Goal: Find specific page/section: Find specific page/section

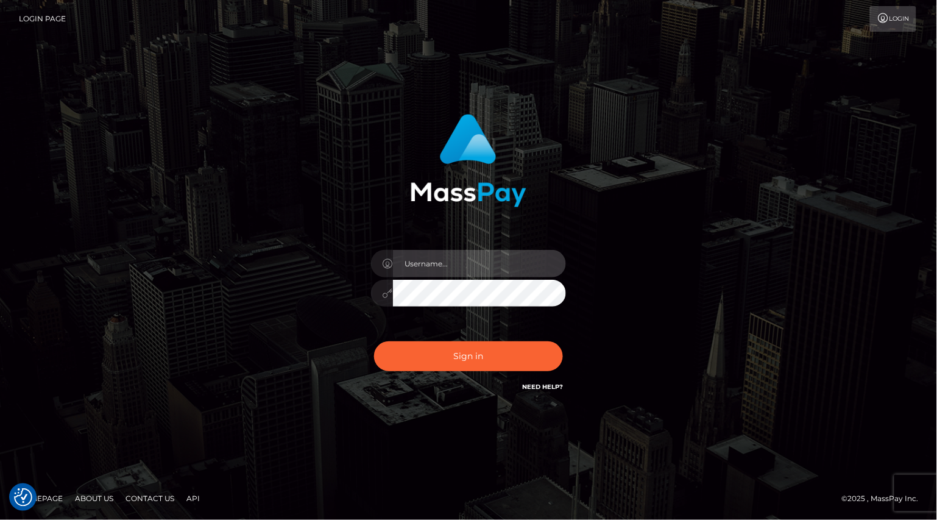
click at [444, 261] on input "text" at bounding box center [479, 263] width 173 height 27
paste input "MaryJoy"
type input "MaryJoy"
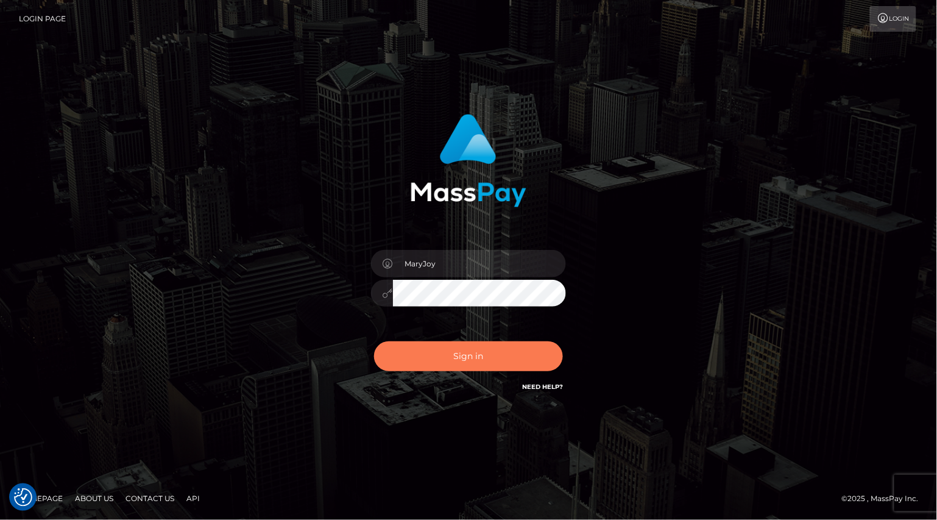
click at [456, 357] on button "Sign in" at bounding box center [468, 356] width 189 height 30
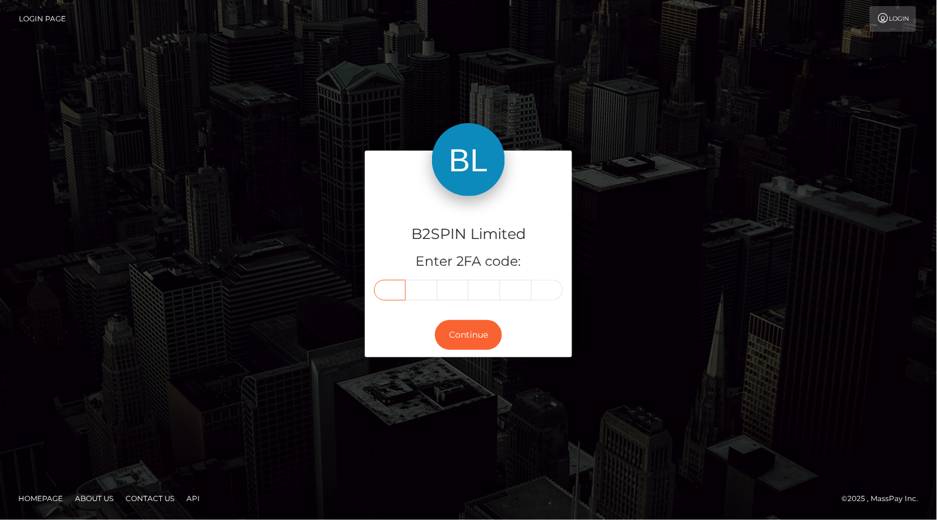
drag, startPoint x: 379, startPoint y: 288, endPoint x: 372, endPoint y: 308, distance: 21.4
click at [379, 288] on input "text" at bounding box center [390, 290] width 32 height 21
type input "2"
type input "8"
type input "2"
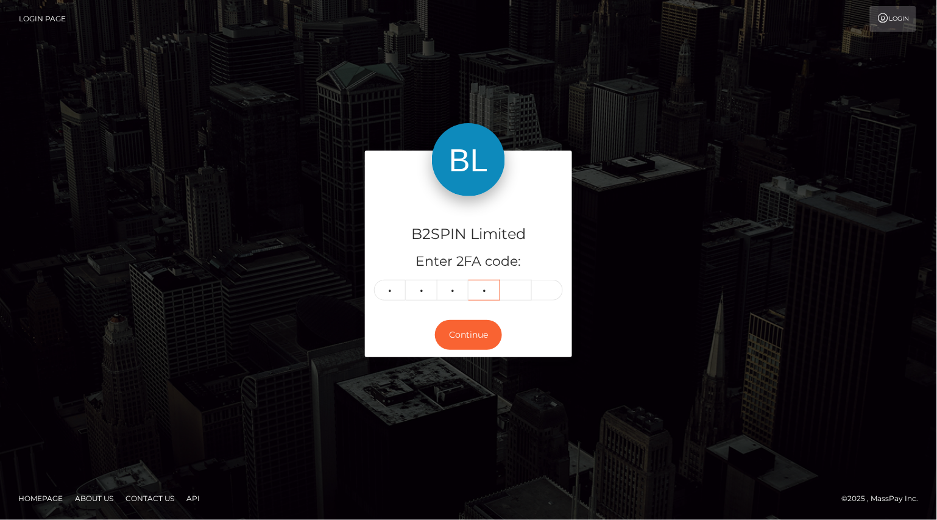
type input "7"
type input "0"
type input "1"
click at [480, 334] on button "Continue" at bounding box center [468, 335] width 67 height 30
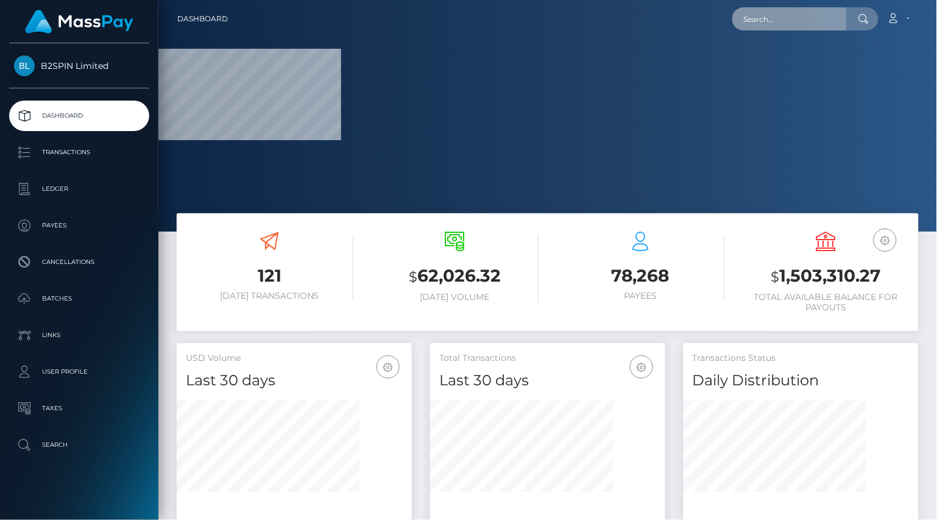
click at [762, 27] on input "text" at bounding box center [789, 18] width 115 height 23
paste input "1943906792"
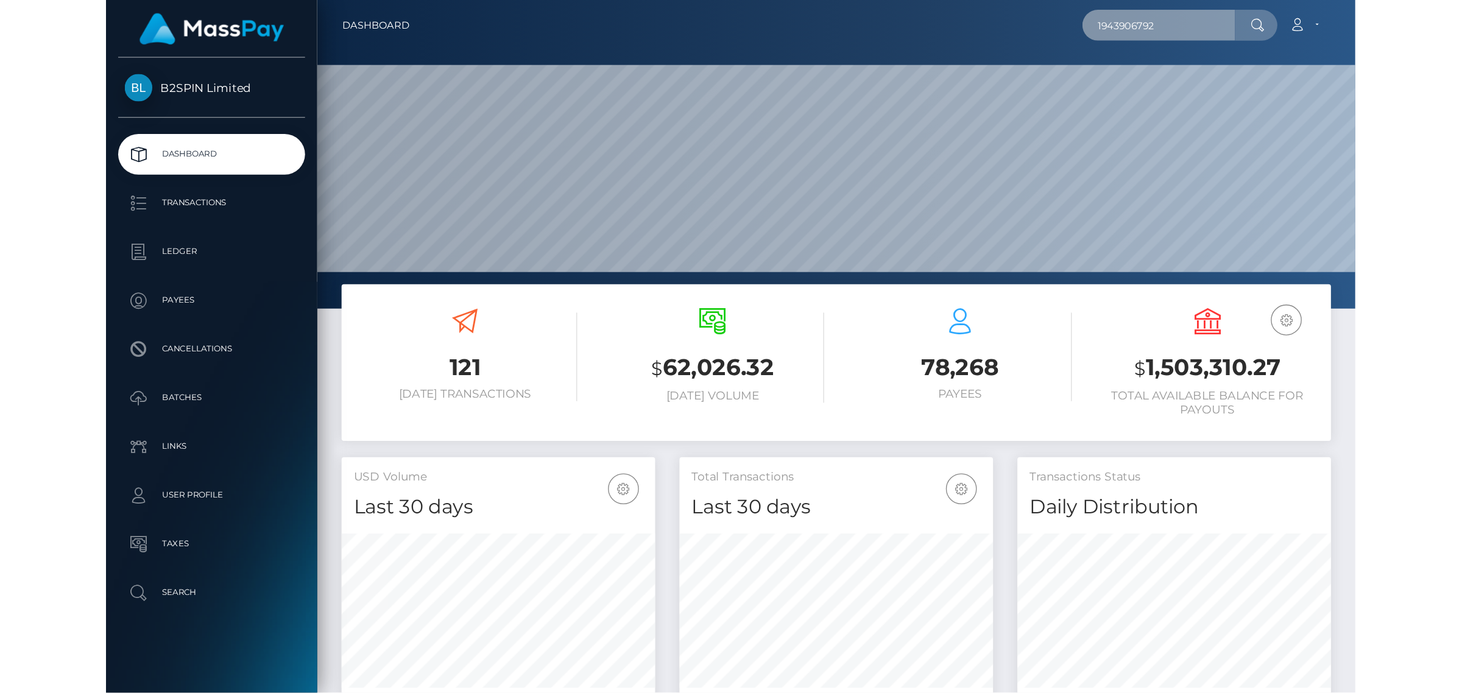
scroll to position [215, 235]
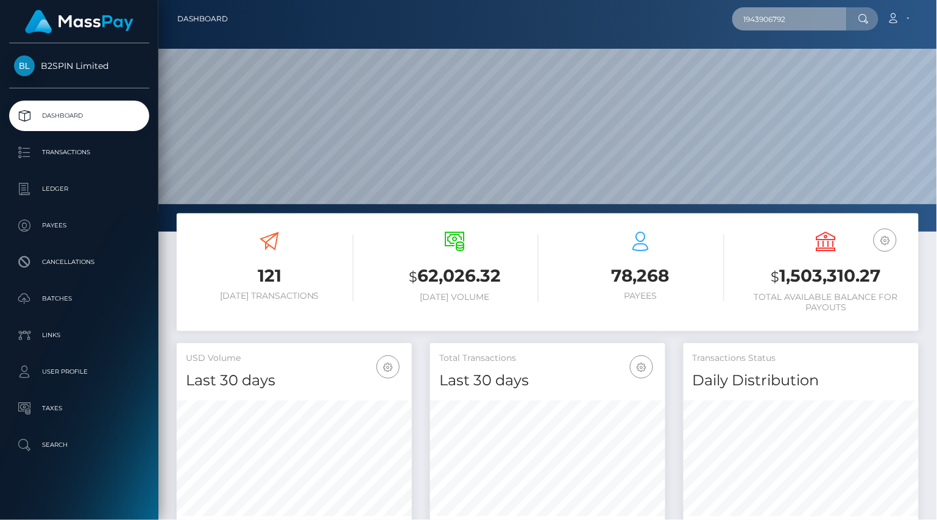
click at [800, 24] on input "1943906792" at bounding box center [789, 18] width 115 height 23
paste input "text"
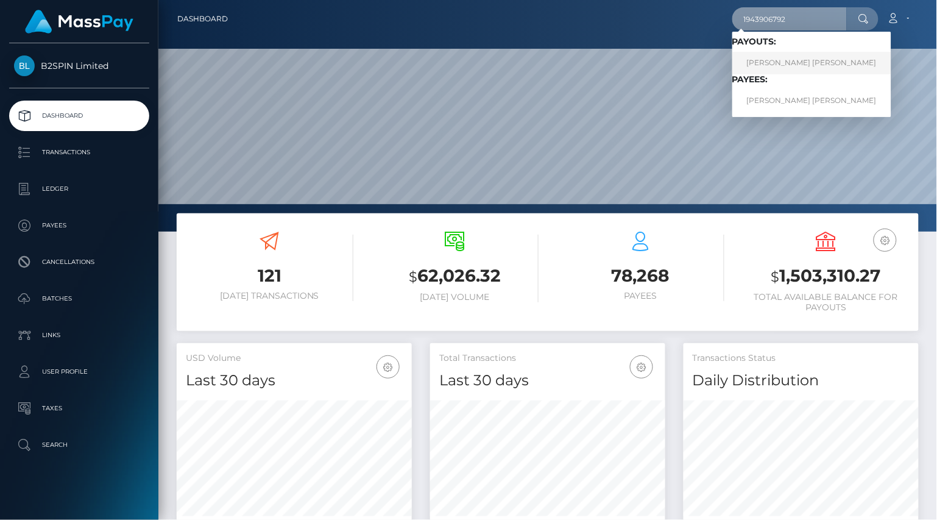
type input "1943906792"
click at [787, 60] on link "LATISHA TAWAN THREATT" at bounding box center [811, 63] width 159 height 23
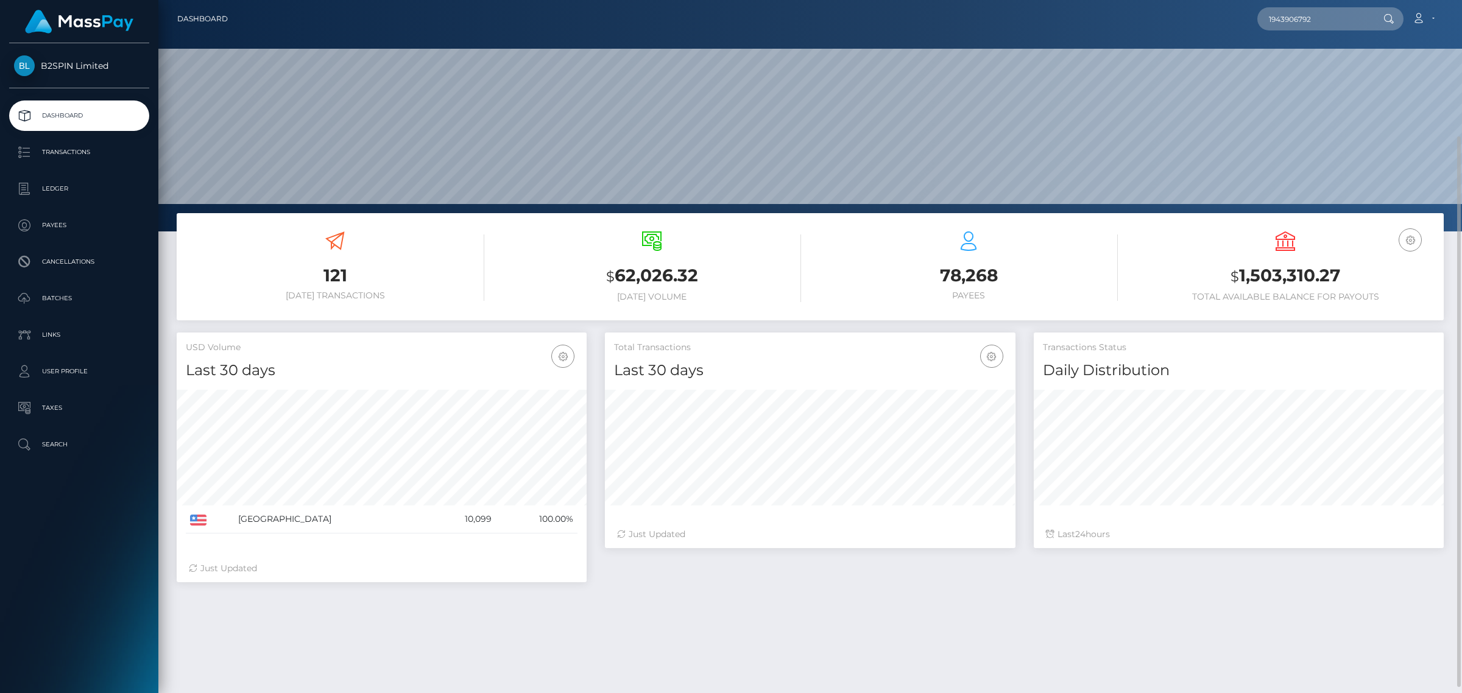
scroll to position [152, 0]
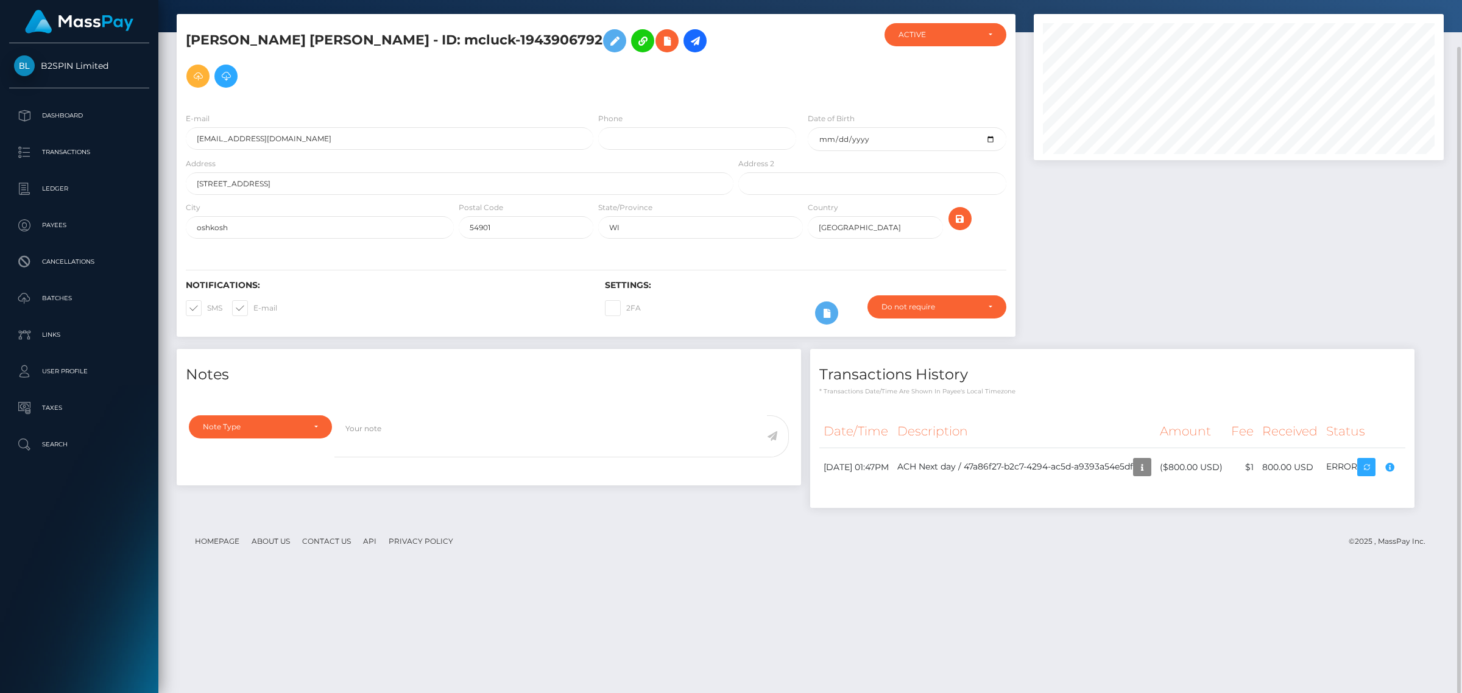
scroll to position [146, 409]
click at [1383, 475] on icon "button" at bounding box center [1390, 467] width 15 height 15
drag, startPoint x: 1225, startPoint y: 491, endPoint x: 1042, endPoint y: 604, distance: 214.8
click at [1225, 491] on div "Notes Note Type Compliance Clear Compliance General Note Type" at bounding box center [811, 434] width 1286 height 171
click at [903, 520] on div "Notes Note Type Compliance Clear Compliance General Note Type" at bounding box center [811, 434] width 1286 height 171
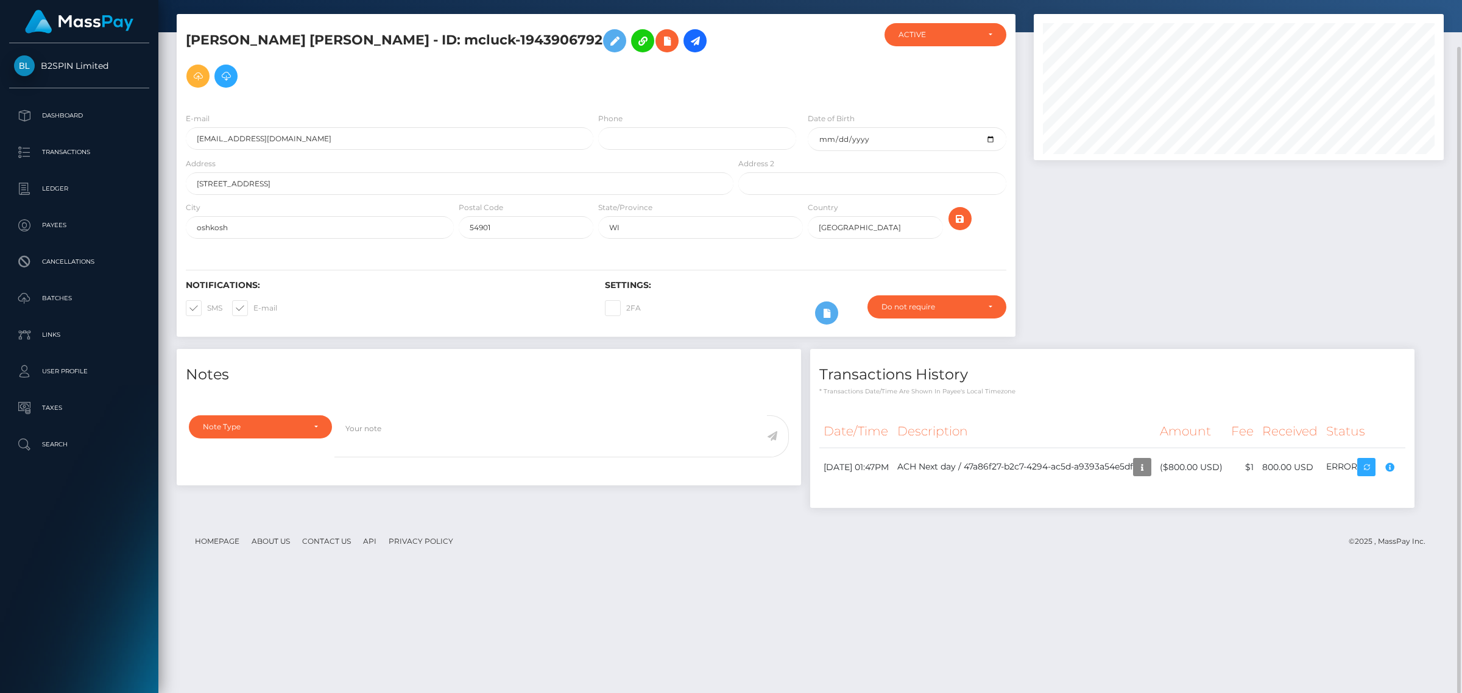
click at [1007, 512] on div "Notes Note Type Compliance Clear Compliance General Note Type" at bounding box center [811, 434] width 1286 height 171
